Goal: Obtain resource: Download file/media

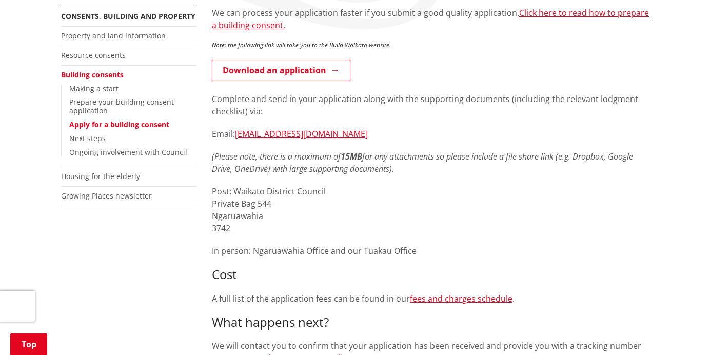
scroll to position [205, 0]
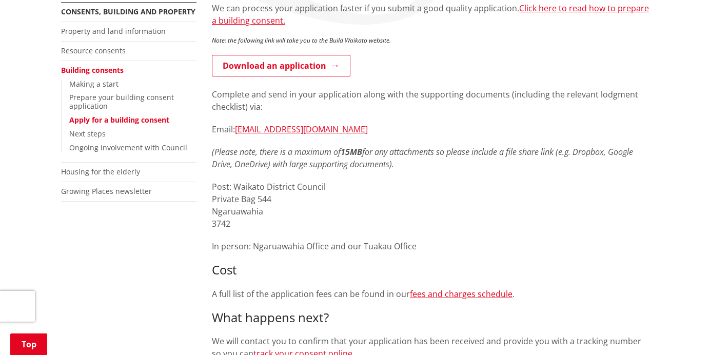
click at [404, 110] on p "Complete and send in your application along with the supporting documents (incl…" at bounding box center [430, 100] width 437 height 25
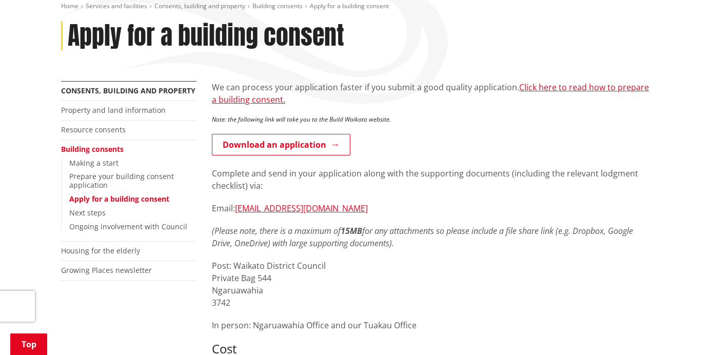
scroll to position [103, 0]
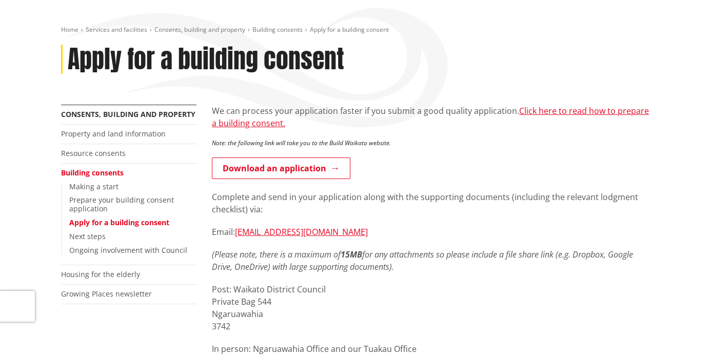
click at [467, 94] on div "Home Services and facilities Consents, building and property Building consents …" at bounding box center [354, 65] width 603 height 79
click at [446, 174] on p "Download an application" at bounding box center [430, 168] width 437 height 23
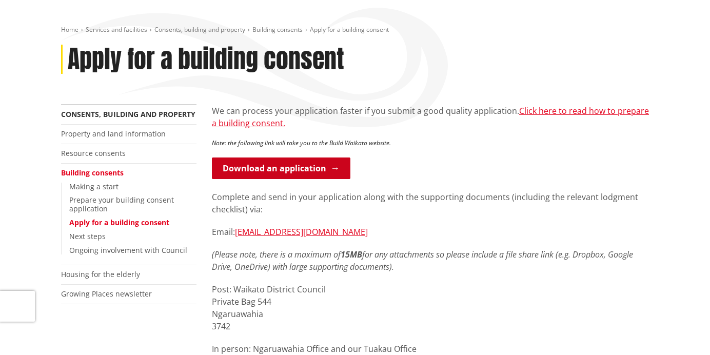
click at [292, 176] on link "Download an application" at bounding box center [281, 168] width 138 height 22
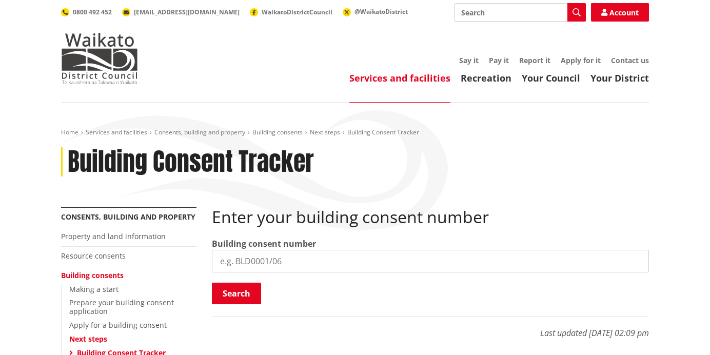
click at [14, 61] on header "Toggle search Toggle navigation Services and facilities Recreation Your Council…" at bounding box center [355, 51] width 710 height 103
click at [222, 72] on div "Services and facilities Recreation Your Council Your District Say it Pay it Rep…" at bounding box center [404, 70] width 490 height 28
click at [553, 163] on div "Building Consent Tracker" at bounding box center [355, 162] width 588 height 30
click at [632, 6] on link "Account" at bounding box center [620, 12] width 58 height 18
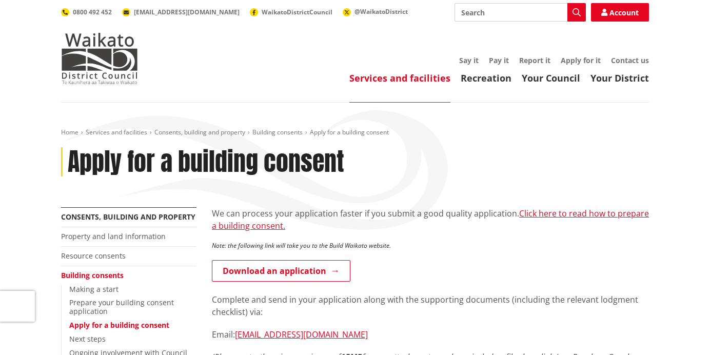
scroll to position [103, 0]
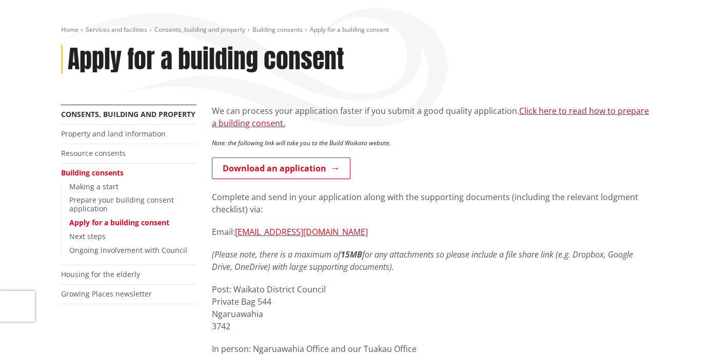
click at [437, 239] on div "We can process your application faster if you submit a good quality application…" at bounding box center [430, 312] width 437 height 415
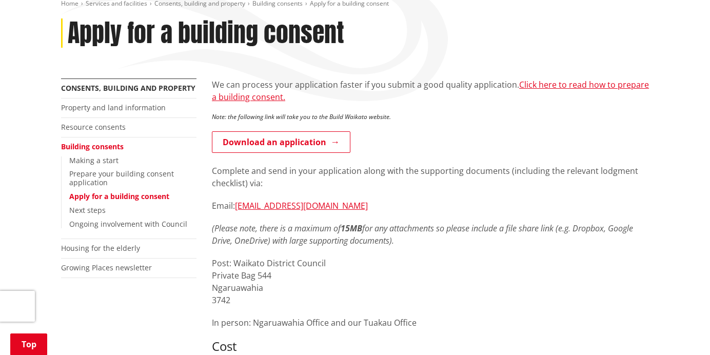
scroll to position [154, 0]
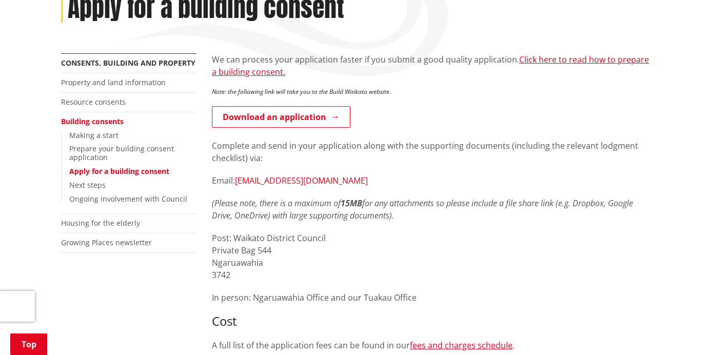
drag, startPoint x: 388, startPoint y: 181, endPoint x: 238, endPoint y: 180, distance: 150.3
click at [238, 180] on p "Email: [EMAIL_ADDRESS][DOMAIN_NAME]" at bounding box center [430, 180] width 437 height 12
copy link "[EMAIL_ADDRESS][DOMAIN_NAME]"
click at [423, 177] on p "Email: [EMAIL_ADDRESS][DOMAIN_NAME]" at bounding box center [430, 180] width 437 height 12
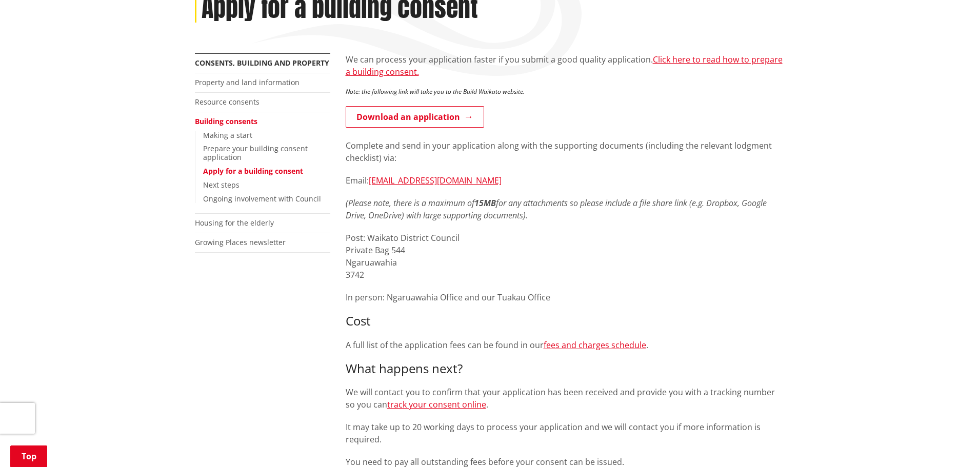
drag, startPoint x: 496, startPoint y: 3, endPoint x: 569, endPoint y: 15, distance: 74.9
click at [563, 16] on div "Apply for a building consent" at bounding box center [489, 8] width 588 height 30
